Goal: Transaction & Acquisition: Purchase product/service

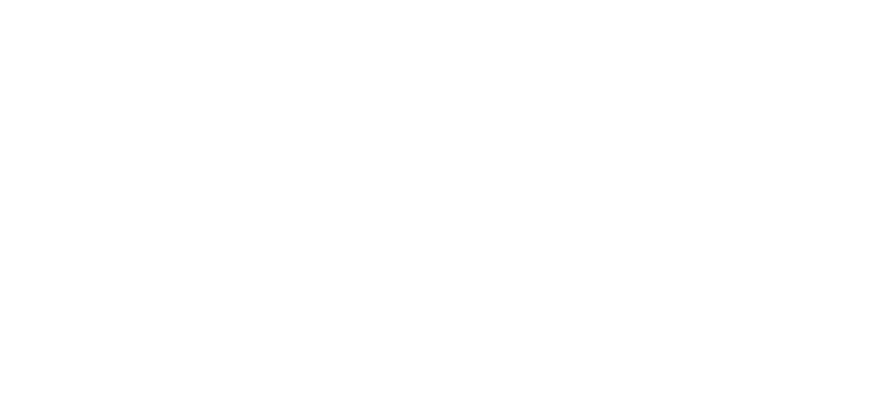
click at [870, 117] on div at bounding box center [435, 206] width 871 height 413
drag, startPoint x: 870, startPoint y: 117, endPoint x: 870, endPoint y: 53, distance: 63.9
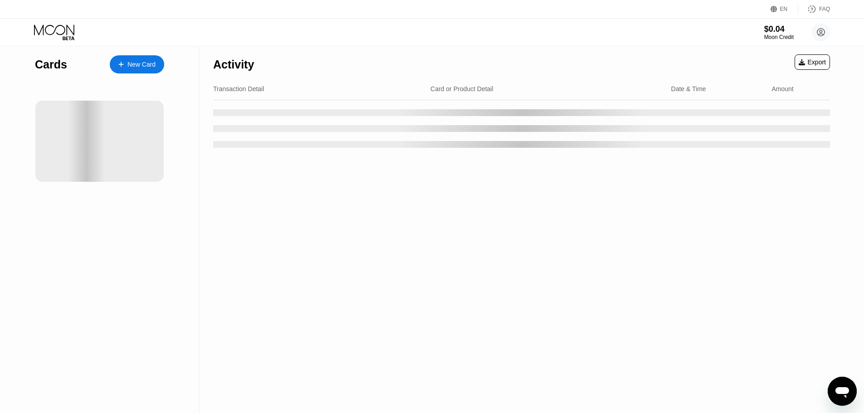
drag, startPoint x: 870, startPoint y: 53, endPoint x: 500, endPoint y: 218, distance: 405.8
click at [501, 218] on div "Activity Export Transaction Detail Card or Product Detail Date & Time Amount" at bounding box center [522, 229] width 644 height 367
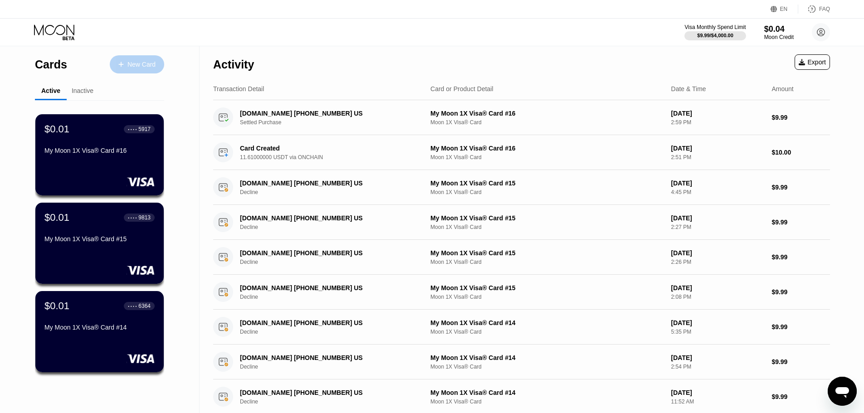
click at [132, 68] on div "New Card" at bounding box center [141, 65] width 28 height 8
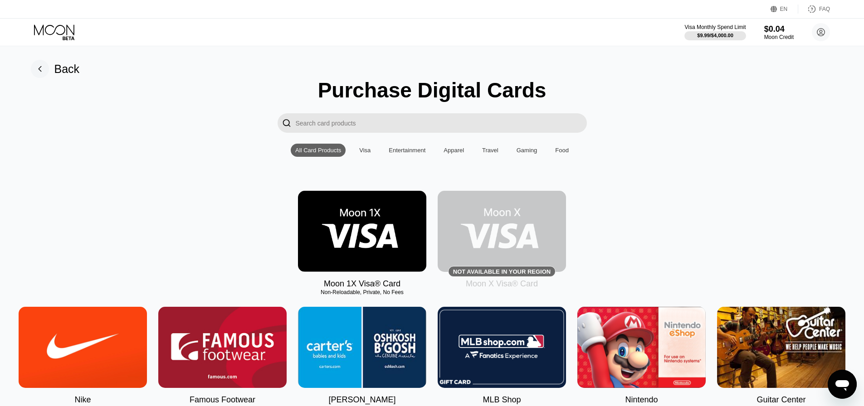
click at [349, 229] on img at bounding box center [362, 231] width 128 height 81
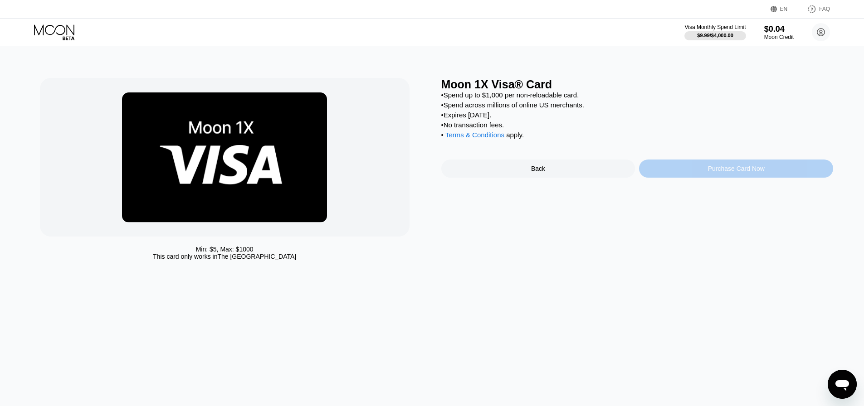
click at [706, 176] on div "Purchase Card Now" at bounding box center [736, 169] width 194 height 18
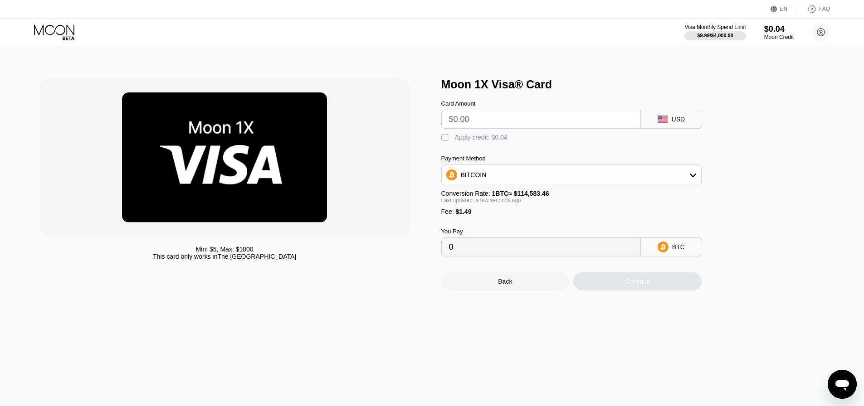
click at [487, 182] on div "BITCOIN" at bounding box center [571, 175] width 259 height 18
click at [500, 223] on span "USDT on TRON" at bounding box center [486, 219] width 46 height 7
type input "0.00"
click at [517, 120] on input "text" at bounding box center [541, 119] width 184 height 18
click at [500, 122] on input "text" at bounding box center [541, 119] width 184 height 18
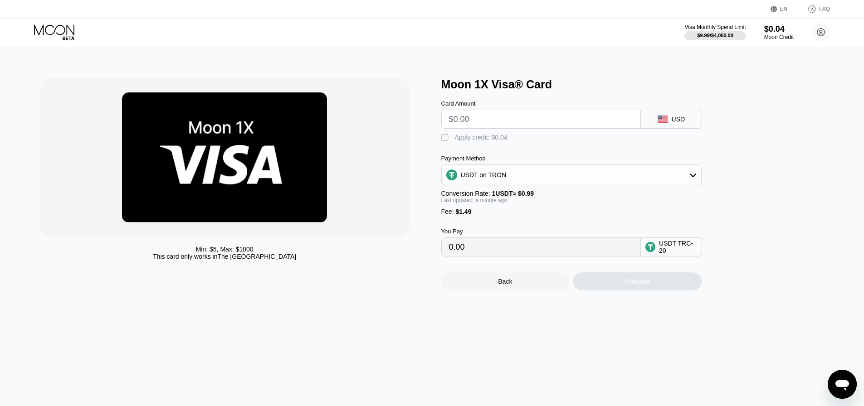
click at [489, 118] on input "text" at bounding box center [541, 119] width 184 height 18
click at [492, 117] on input "text" at bounding box center [541, 119] width 184 height 18
click at [786, 148] on div "Moon 1X Visa® Card Card Amount USD  Apply credit: $0.04 Payment Method USDT on…" at bounding box center [637, 184] width 392 height 213
click at [546, 124] on input "text" at bounding box center [541, 119] width 184 height 18
type input "$2"
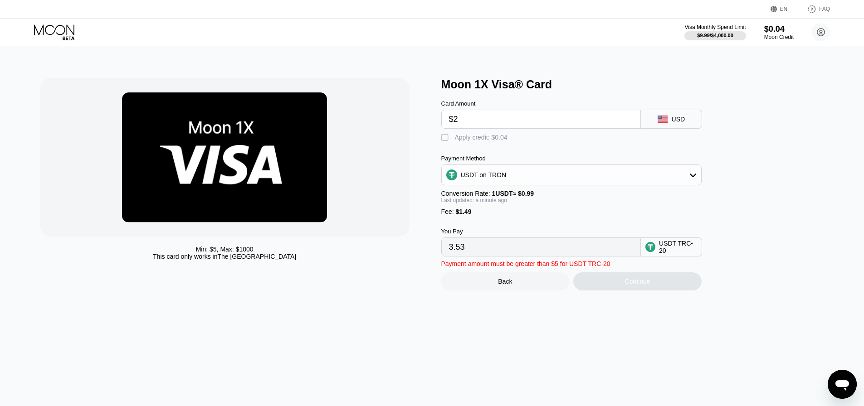
type input "3.53"
type input "$20."
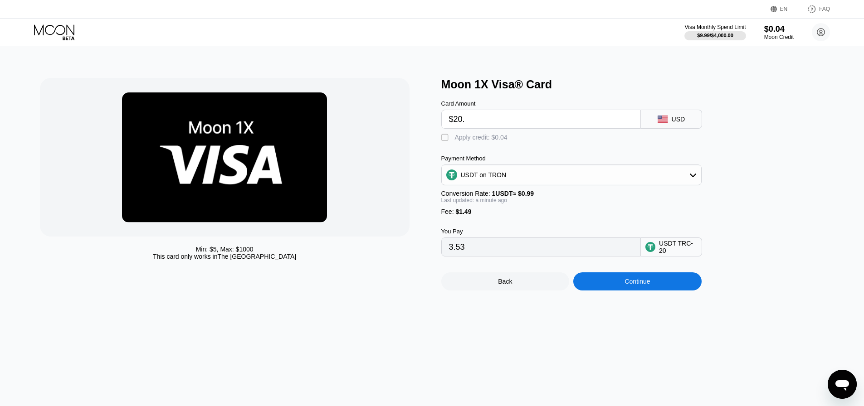
type input "21.71"
type input "$20.5"
type input "22.21"
type input "$20.50"
click at [781, 162] on div "Moon 1X Visa® Card Card Amount $20.50 USD  Apply credit: $0.04 Payment Method …" at bounding box center [637, 184] width 392 height 213
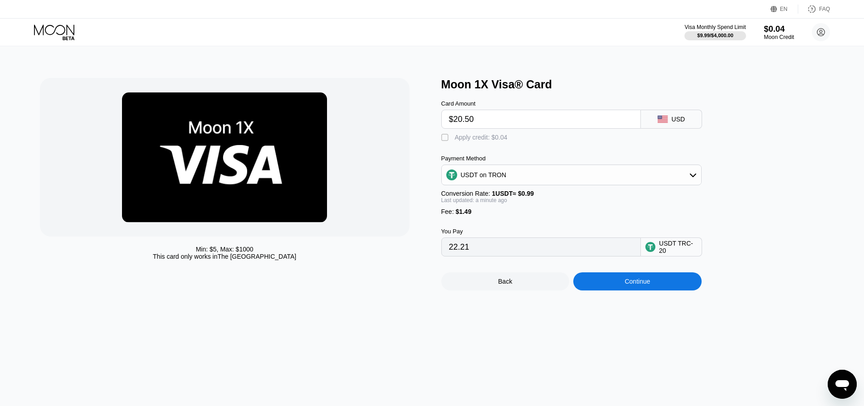
click at [775, 33] on div "$0.04" at bounding box center [779, 29] width 30 height 10
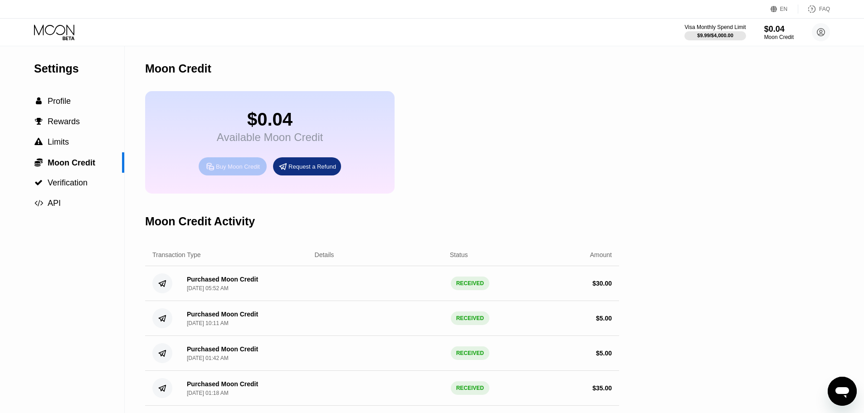
click at [216, 171] on div "Buy Moon Credit" at bounding box center [238, 167] width 44 height 8
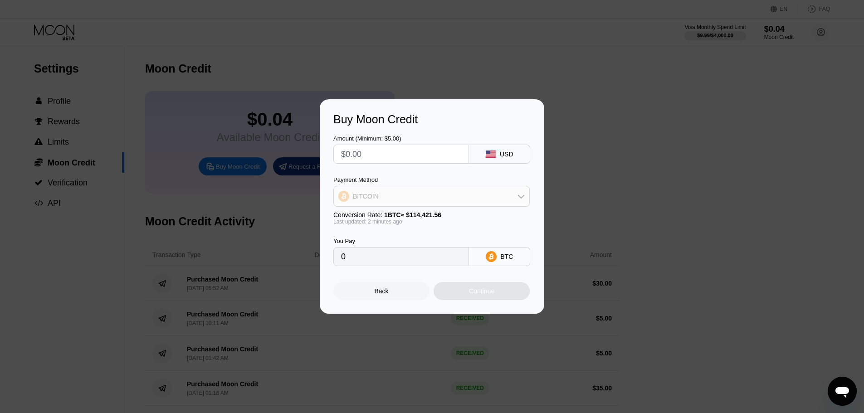
click at [444, 205] on div "BITCOIN" at bounding box center [431, 196] width 195 height 18
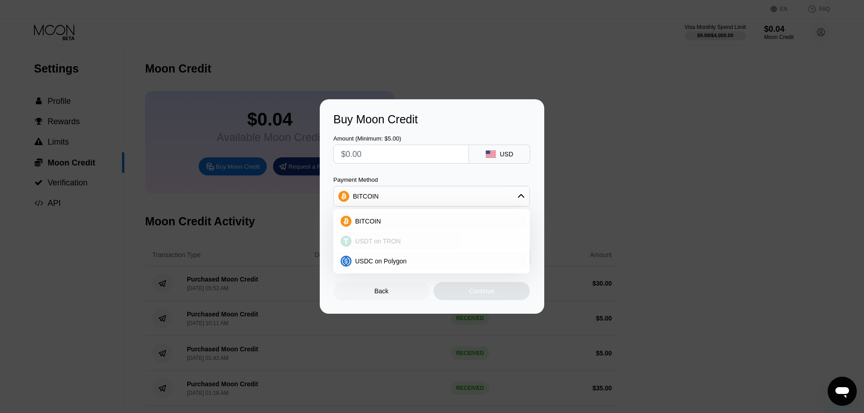
click at [428, 241] on div "USDT on TRON" at bounding box center [436, 241] width 171 height 7
type input "0.00"
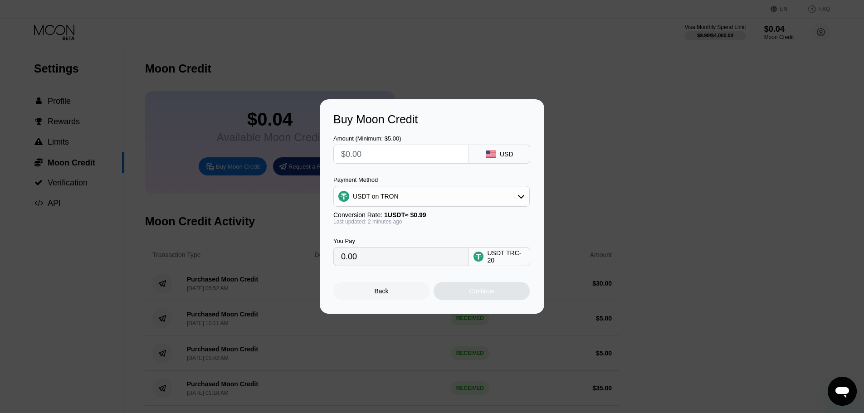
click at [386, 154] on input "text" at bounding box center [401, 154] width 120 height 18
type input "$2"
type input "2.02"
type input "$20"
type input "20.20"
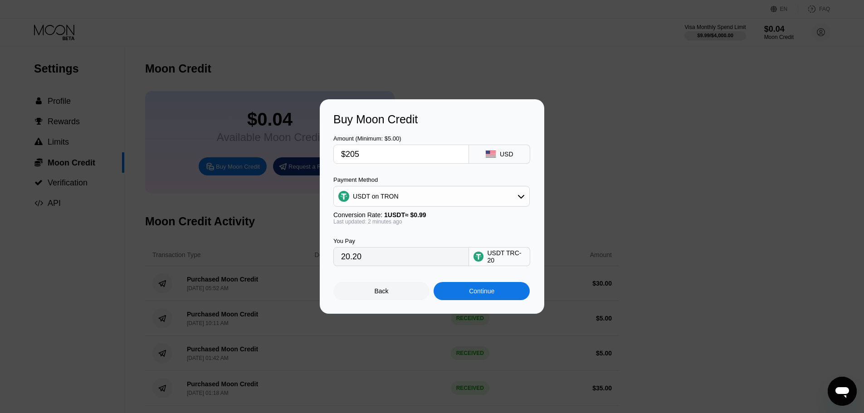
type input "$2050"
type input "2070.71"
type input "$20"
type input "20.20"
type input "$20."
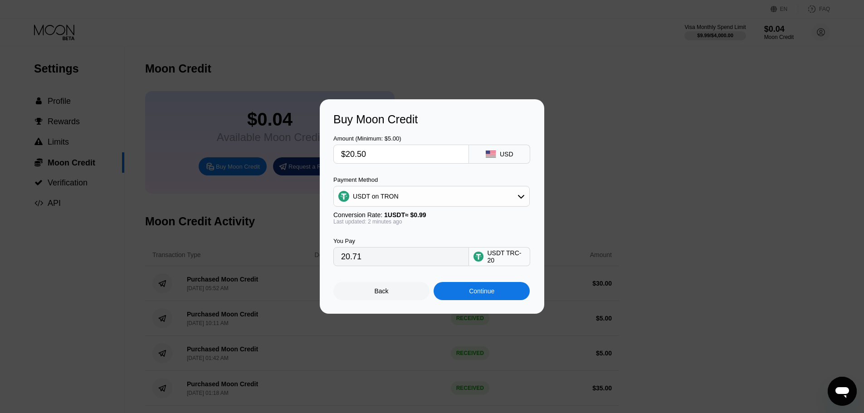
type input "$20.50"
click at [423, 168] on div "Amount (Minimum: $5.00) $20.50 USD Payment Method USDT on TRON Conversion Rate:…" at bounding box center [431, 196] width 197 height 140
click at [704, 156] on div "Buy Moon Credit Amount (Minimum: $5.00) $20.50 USD Payment Method USDT on TRON …" at bounding box center [432, 206] width 864 height 215
click at [366, 299] on div "Back" at bounding box center [381, 291] width 96 height 18
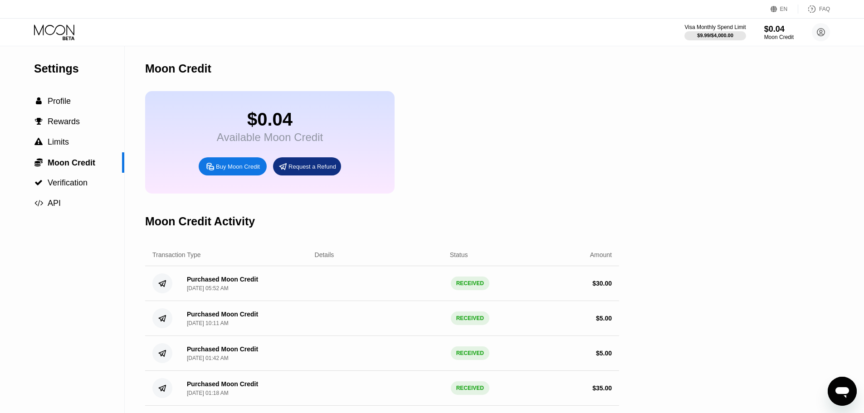
click at [46, 31] on icon at bounding box center [54, 29] width 40 height 10
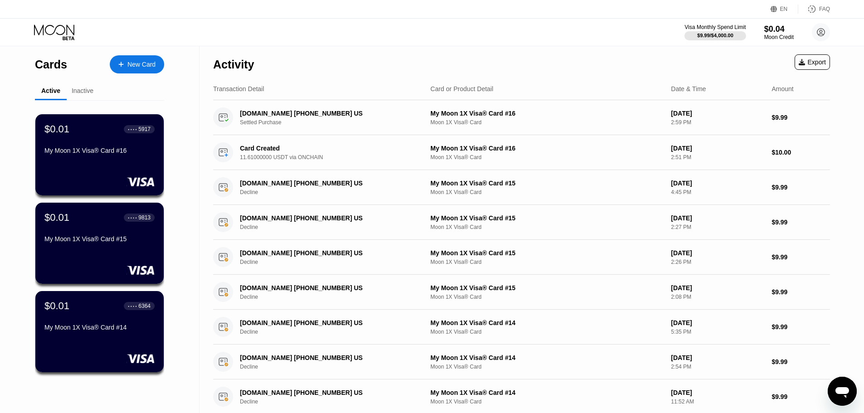
click at [124, 62] on div at bounding box center [126, 65] width 4 height 8
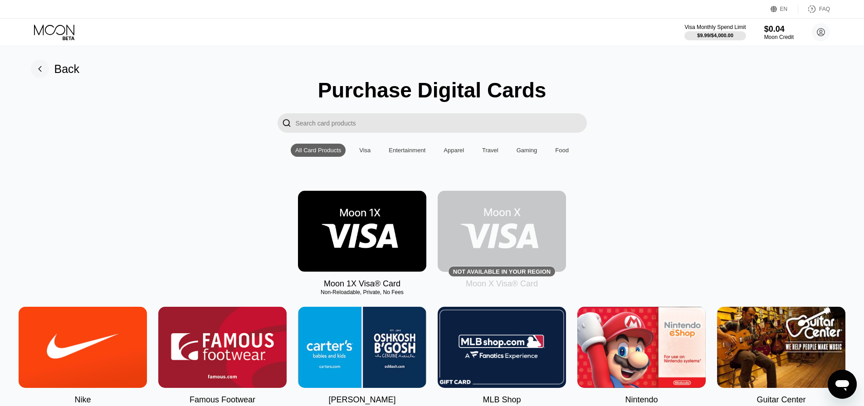
click at [367, 217] on img at bounding box center [362, 231] width 128 height 81
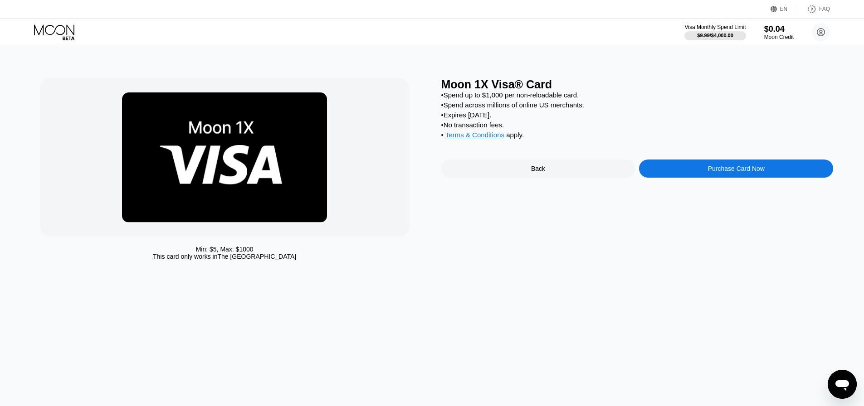
click at [698, 172] on div "Purchase Card Now" at bounding box center [736, 169] width 194 height 18
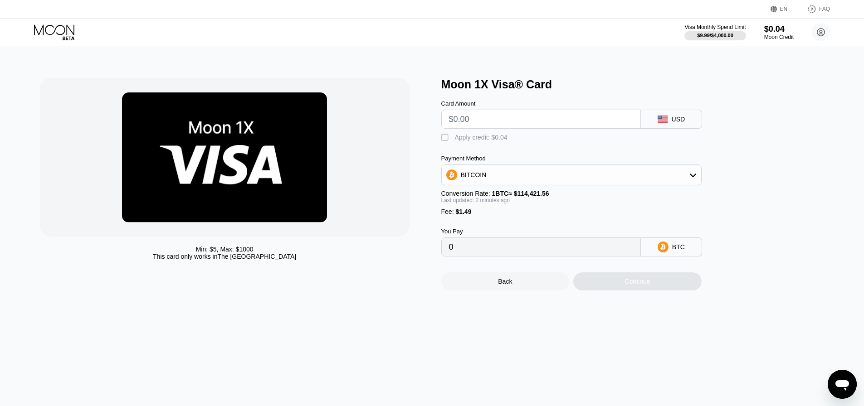
click at [527, 123] on input "text" at bounding box center [541, 119] width 184 height 18
click at [505, 177] on div "BITCOIN" at bounding box center [571, 175] width 259 height 18
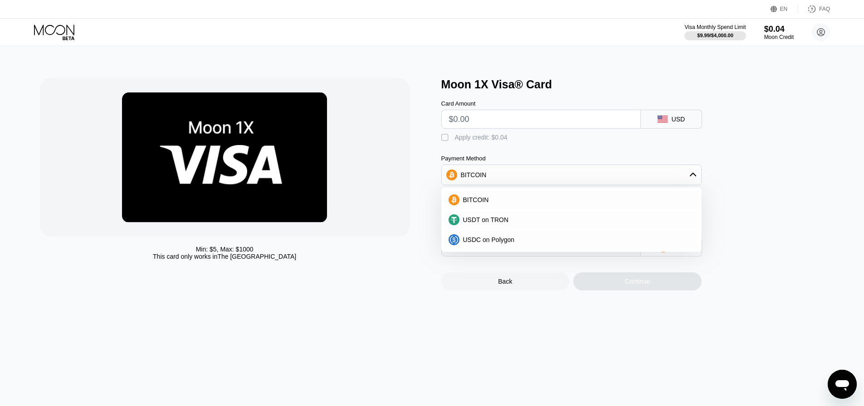
click at [417, 182] on div "Min: $ 5 , Max: $ 1000 This card only works in The United States" at bounding box center [236, 184] width 392 height 213
click at [772, 129] on div "Moon 1X Visa® Card Card Amount USD  Apply credit: $0.04 Payment Method BITCOIN…" at bounding box center [637, 184] width 392 height 213
click at [692, 179] on icon at bounding box center [692, 174] width 7 height 7
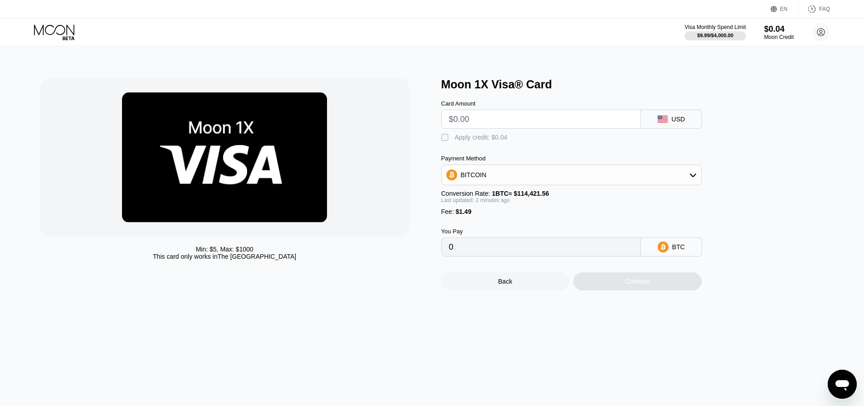
click at [692, 177] on icon at bounding box center [693, 176] width 6 height 4
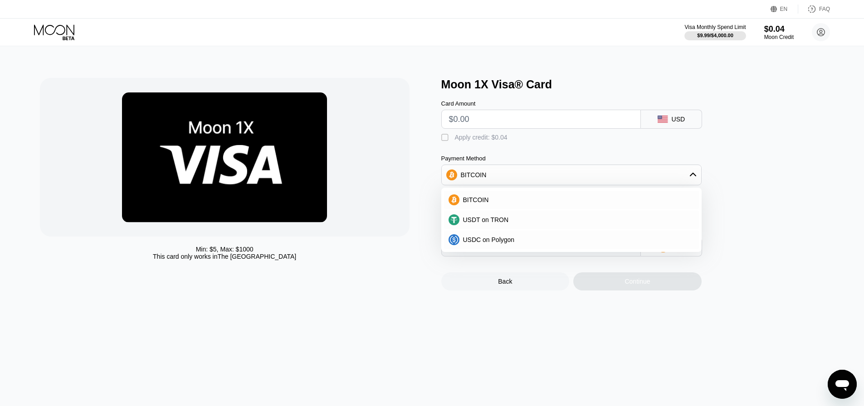
click at [483, 149] on div "Card Amount USD  Apply credit: $0.04 Payment Method BITCOIN BITCOIN USDT on TR…" at bounding box center [586, 174] width 290 height 166
click at [445, 139] on div "" at bounding box center [445, 137] width 9 height 9
click at [512, 122] on input "text" at bounding box center [541, 119] width 184 height 18
type input "$2"
type input "0.00003016"
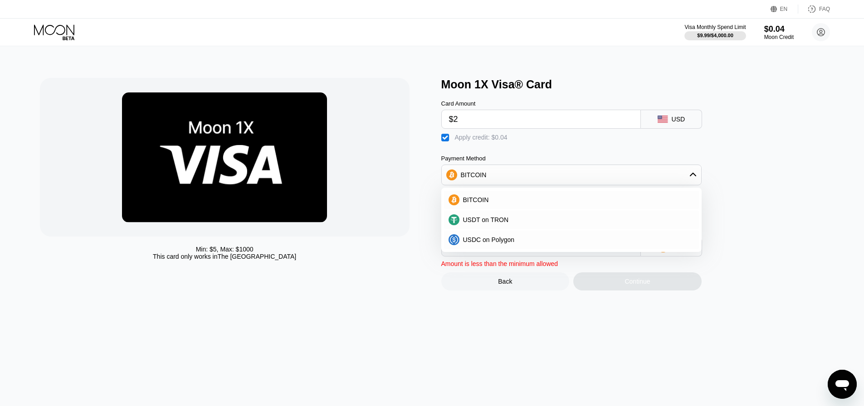
type input "$20"
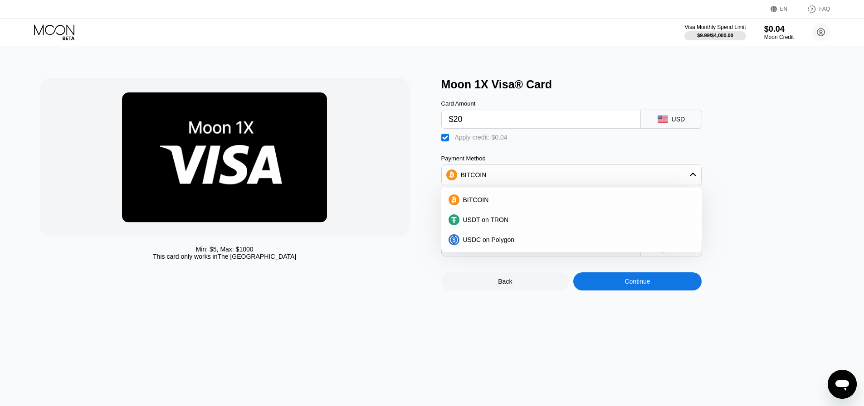
type input "0.00018747"
type input "$20.50"
type input "0.00019184"
type input "$20.50"
click at [751, 150] on div "Moon 1X Visa® Card Card Amount $20.50 USD  Apply credit: $0.04 Payment Method …" at bounding box center [637, 184] width 392 height 213
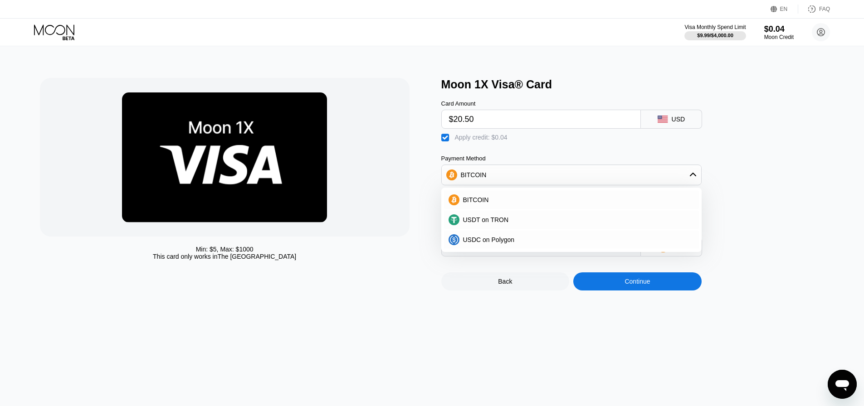
click at [700, 178] on div "BITCOIN" at bounding box center [571, 175] width 259 height 18
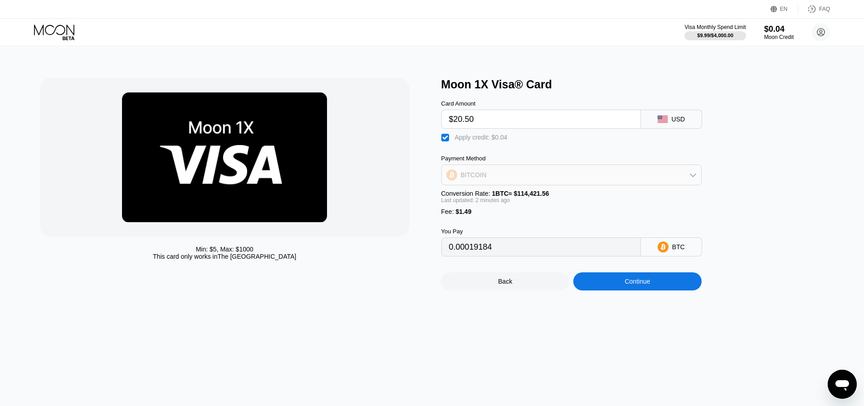
click at [540, 181] on div "BITCOIN" at bounding box center [571, 175] width 259 height 18
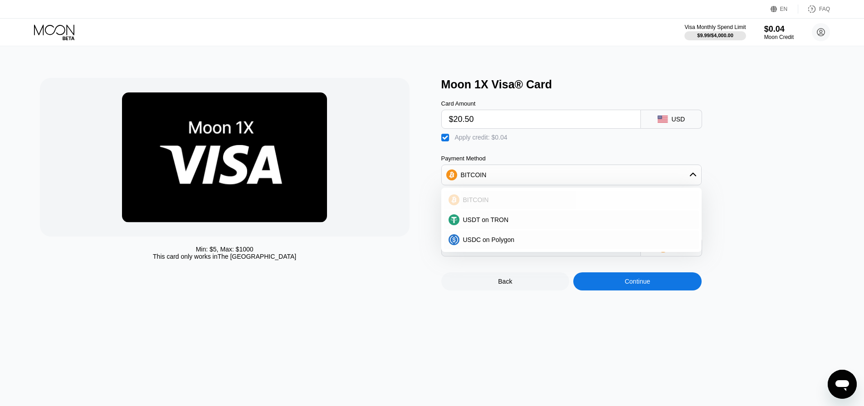
click at [510, 219] on div "USDT on TRON" at bounding box center [571, 220] width 255 height 18
type input "22.17"
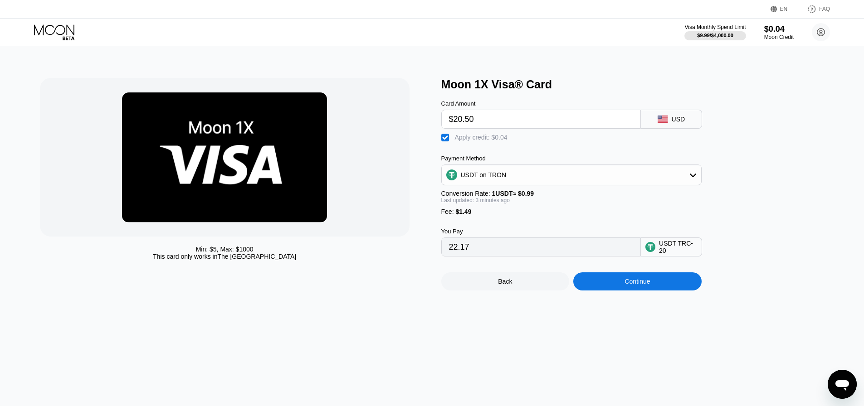
click at [750, 152] on div "Moon 1X Visa® Card Card Amount $20.50 USD  Apply credit: $0.04 Payment Method …" at bounding box center [637, 184] width 392 height 213
drag, startPoint x: 504, startPoint y: 120, endPoint x: 429, endPoint y: 120, distance: 75.3
click at [429, 120] on div "Min: $ 5 , Max: $ 1000 This card only works in The United States Moon 1X Visa® …" at bounding box center [432, 184] width 785 height 213
type input "$22"
click at [572, 138] on div " Apply credit: $0.04" at bounding box center [586, 136] width 290 height 14
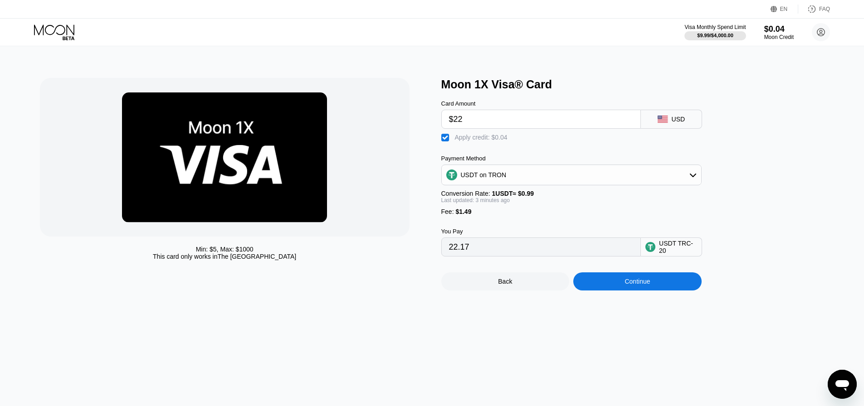
type input "23.69"
click at [652, 291] on div "Continue" at bounding box center [637, 282] width 128 height 18
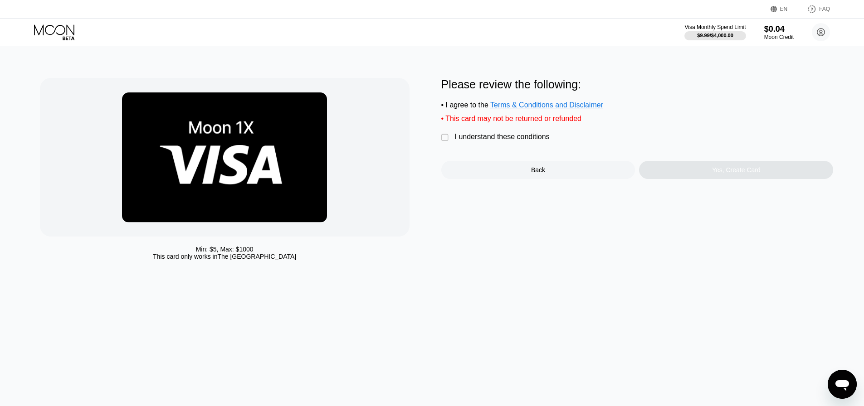
click at [446, 142] on div "" at bounding box center [445, 137] width 9 height 9
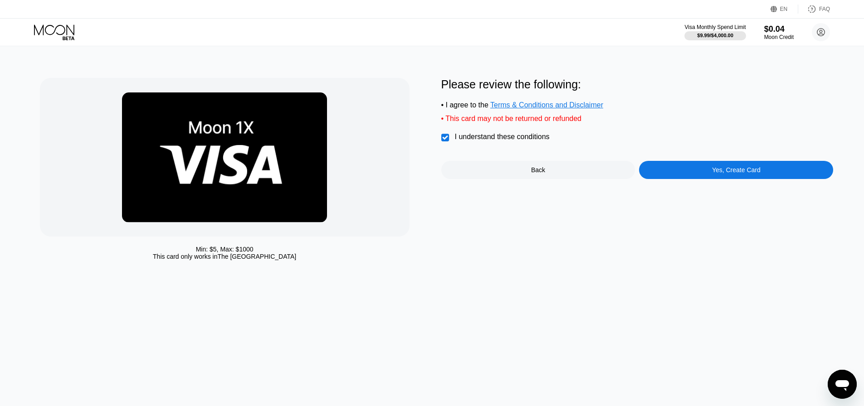
click at [689, 175] on div "Yes, Create Card" at bounding box center [736, 170] width 194 height 18
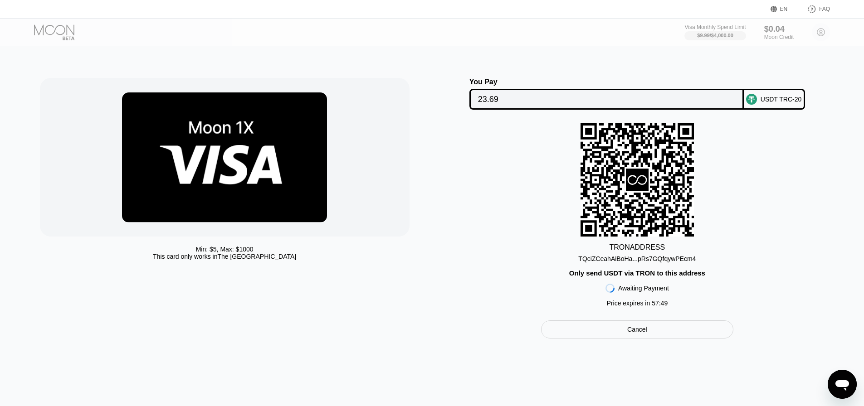
click at [408, 382] on div "Min: $ 5 , Max: $ 1000 This card only works in The United States You Pay 23.69 …" at bounding box center [432, 226] width 871 height 360
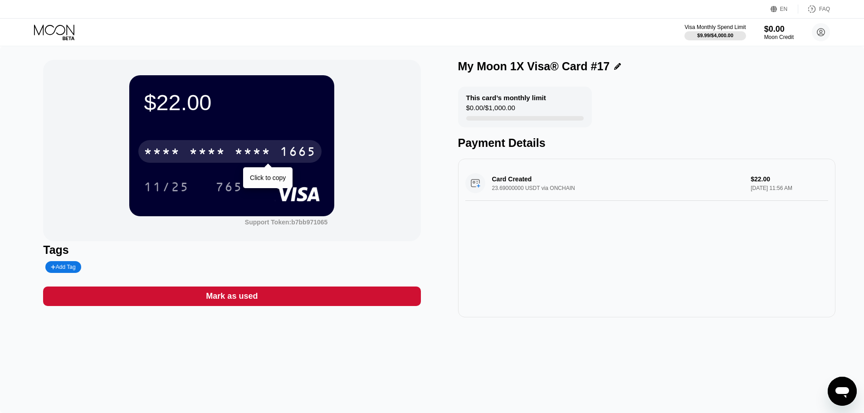
click at [270, 152] on div "* * * *" at bounding box center [252, 153] width 36 height 15
click at [247, 156] on div "2699" at bounding box center [252, 153] width 36 height 15
click at [222, 156] on div "* * * *" at bounding box center [207, 153] width 36 height 15
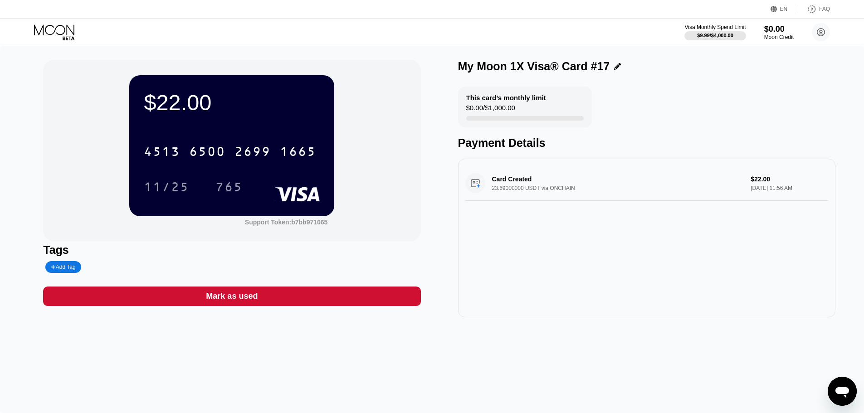
click at [265, 150] on div "2699" at bounding box center [252, 153] width 36 height 15
